Goal: Information Seeking & Learning: Find specific fact

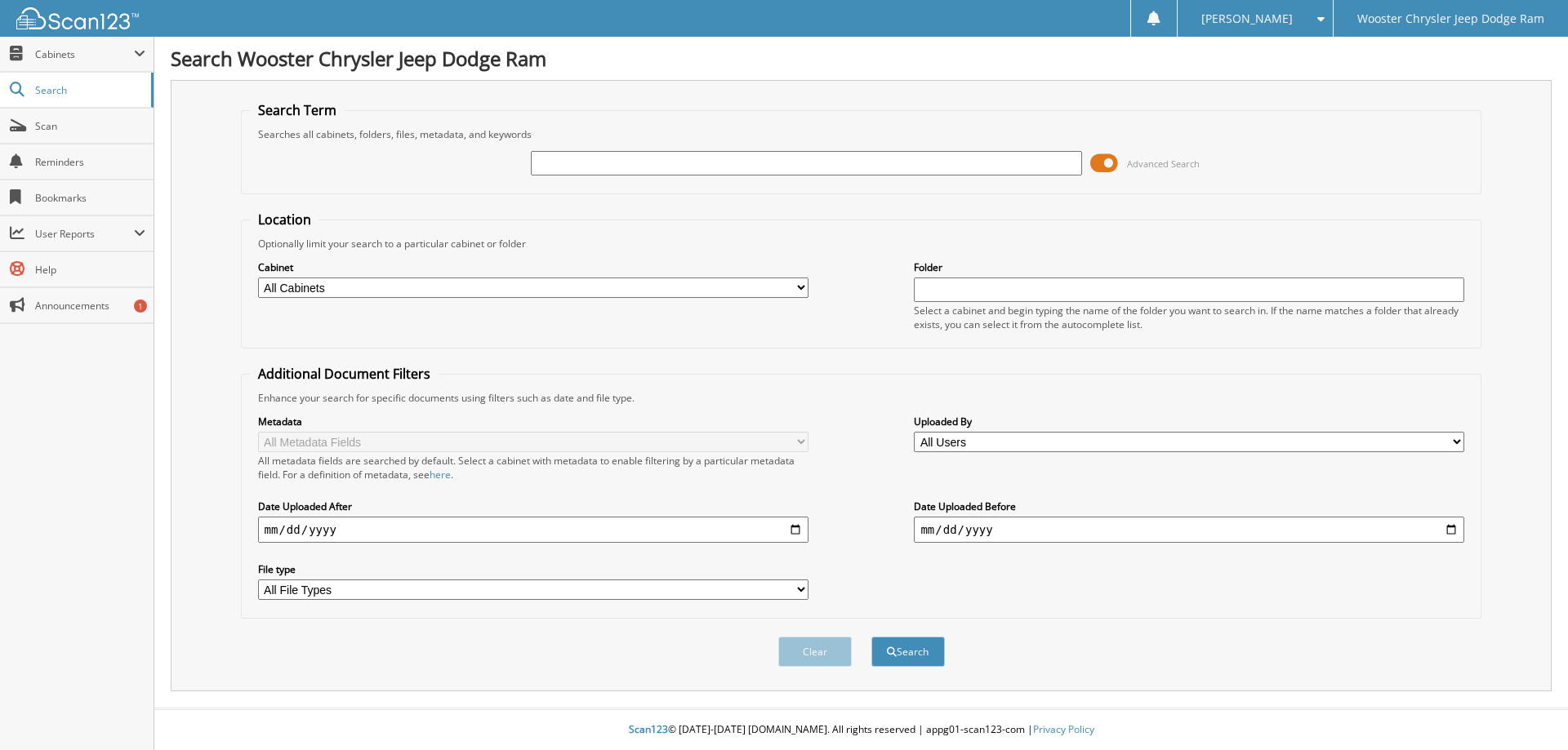
paste input "788294955"
type input "788294955"
click at [872, 637] on button "Search" at bounding box center [908, 652] width 73 height 30
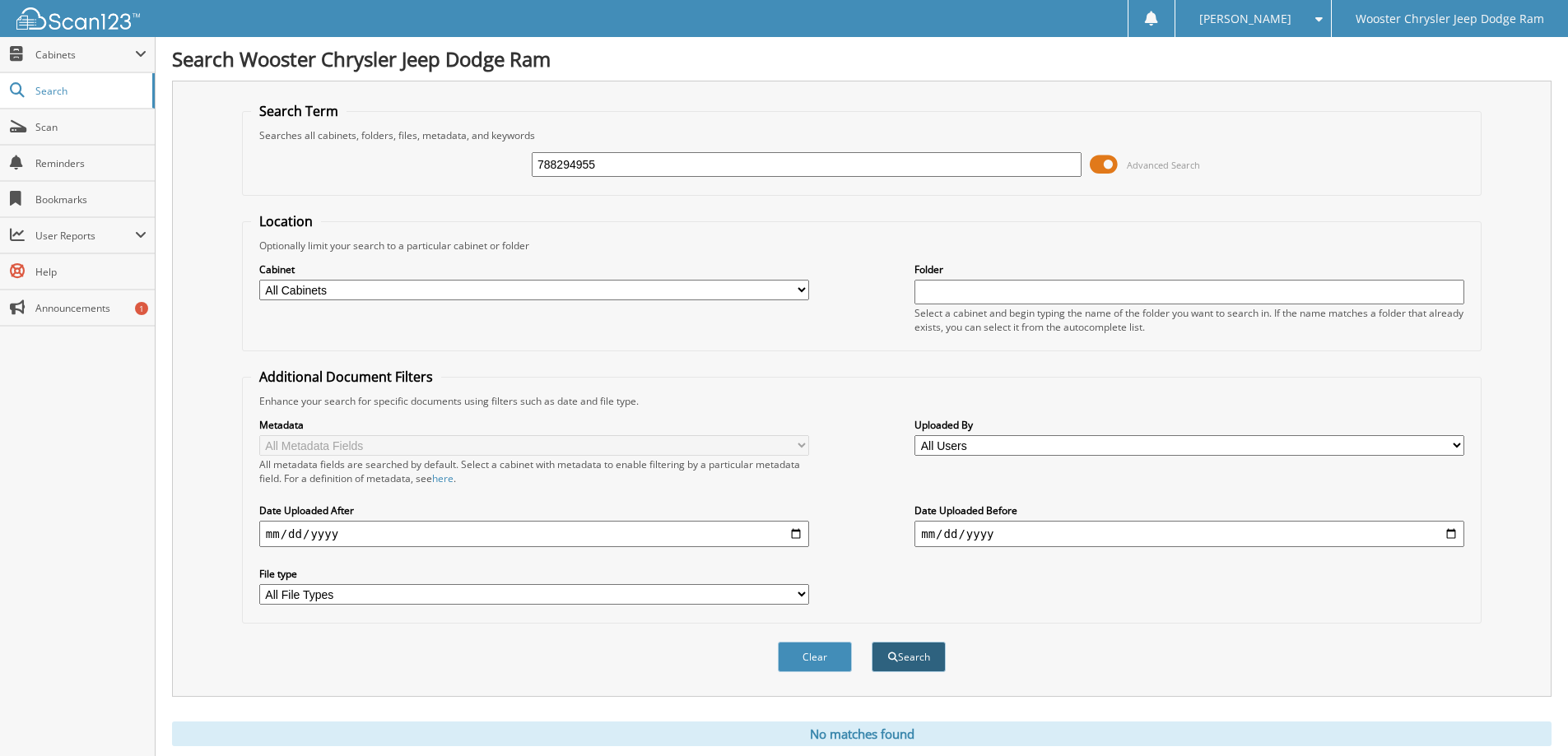
click at [906, 665] on button "Search" at bounding box center [908, 657] width 74 height 30
click at [678, 295] on select "All Cabinets ACCOUNTS PAYABLE FORMS PARTS SALES TAX EXEMPTION SERVICE RO Needs …" at bounding box center [534, 290] width 550 height 21
select select "33539"
click at [260, 280] on select "All Cabinets ACCOUNTS PAYABLE FORMS PARTS SALES TAX EXEMPTION SERVICE RO Needs …" at bounding box center [534, 290] width 550 height 21
drag, startPoint x: 481, startPoint y: 285, endPoint x: 306, endPoint y: 275, distance: 175.3
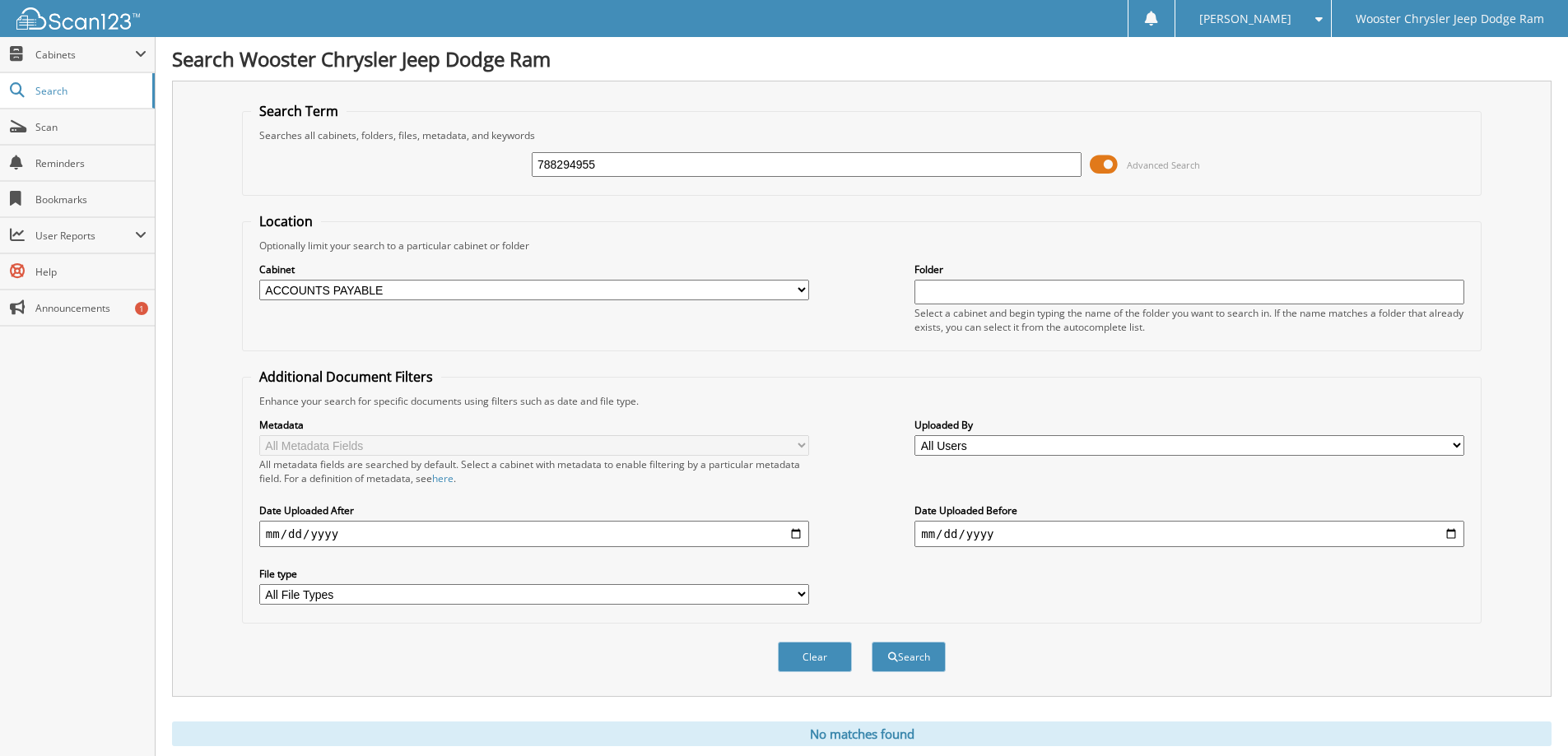
click at [309, 275] on div "Cabinet All Cabinets ACCOUNTS PAYABLE FORMS PARTS SALES TAX EXEMPTION SERVICE R…" at bounding box center [534, 281] width 550 height 41
select select
click at [260, 280] on select "All Cabinets ACCOUNTS PAYABLE FORMS PARTS SALES TAX EXEMPTION SERVICE RO Needs …" at bounding box center [534, 290] width 550 height 21
click at [910, 653] on button "Search" at bounding box center [908, 657] width 74 height 30
click at [70, 314] on span "Announcements" at bounding box center [90, 308] width 111 height 14
